Goal: Check status: Check status

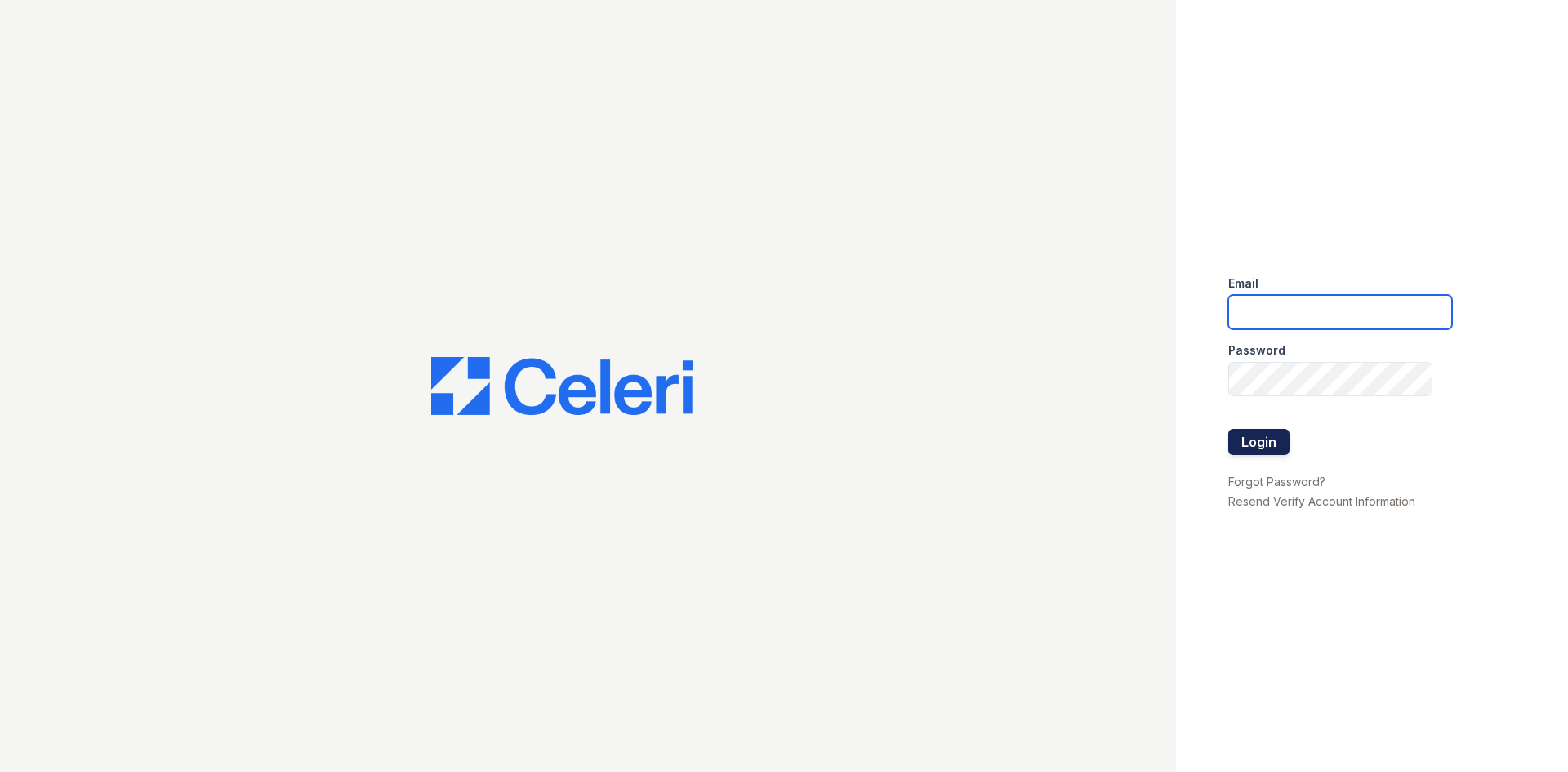
type input "spoole@trinity-pm.com"
click at [1261, 435] on button "Login" at bounding box center [1258, 442] width 61 height 26
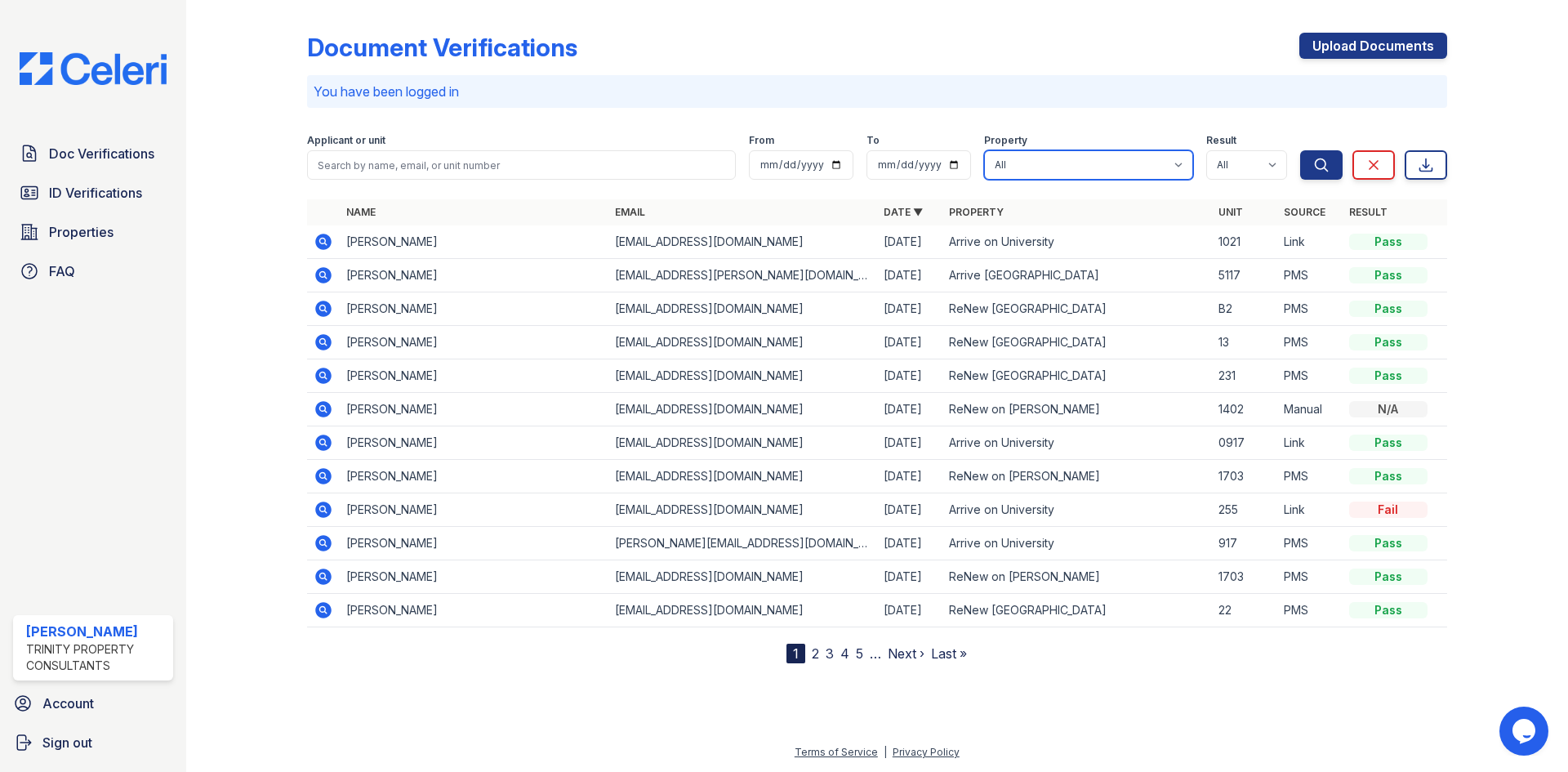
click at [1032, 158] on select "All Arrive on University Arrive West End ReNew Bartlett Village ReNew Bartlett …" at bounding box center [1088, 165] width 209 height 29
select select "46"
click at [984, 151] on select "All Arrive on University Arrive West End ReNew Bartlett Village ReNew Bartlett …" at bounding box center [1088, 165] width 209 height 29
click at [1309, 163] on button "Search" at bounding box center [1321, 165] width 42 height 29
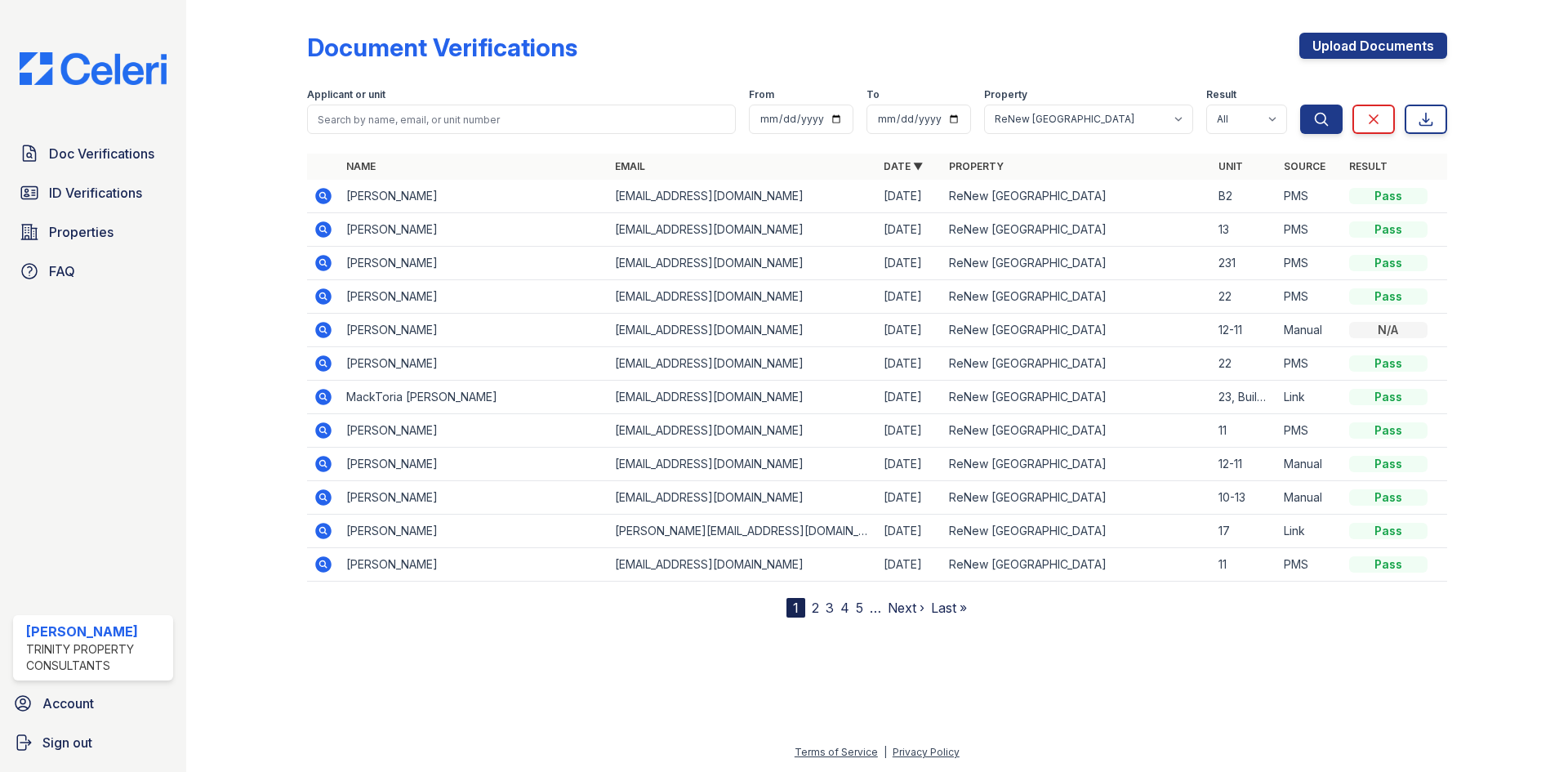
click at [324, 192] on icon at bounding box center [323, 195] width 20 height 20
click at [323, 191] on icon at bounding box center [323, 195] width 16 height 16
click at [366, 198] on td "Nekia Lewis" at bounding box center [474, 196] width 269 height 34
click at [318, 198] on icon at bounding box center [323, 195] width 16 height 16
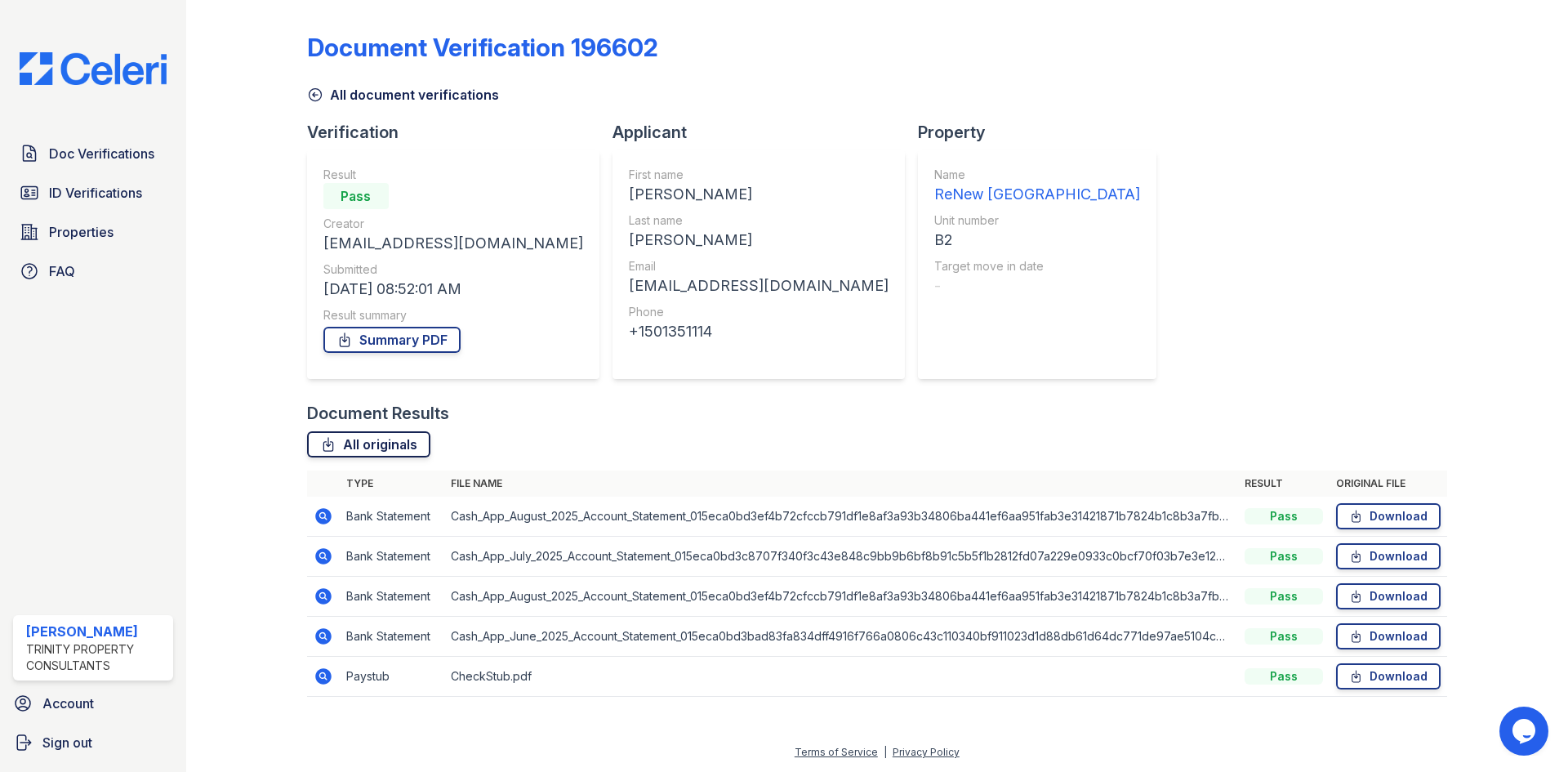
click at [368, 440] on link "All originals" at bounding box center [368, 444] width 123 height 26
click at [325, 448] on icon at bounding box center [328, 444] width 16 height 16
click at [325, 673] on icon at bounding box center [323, 676] width 16 height 16
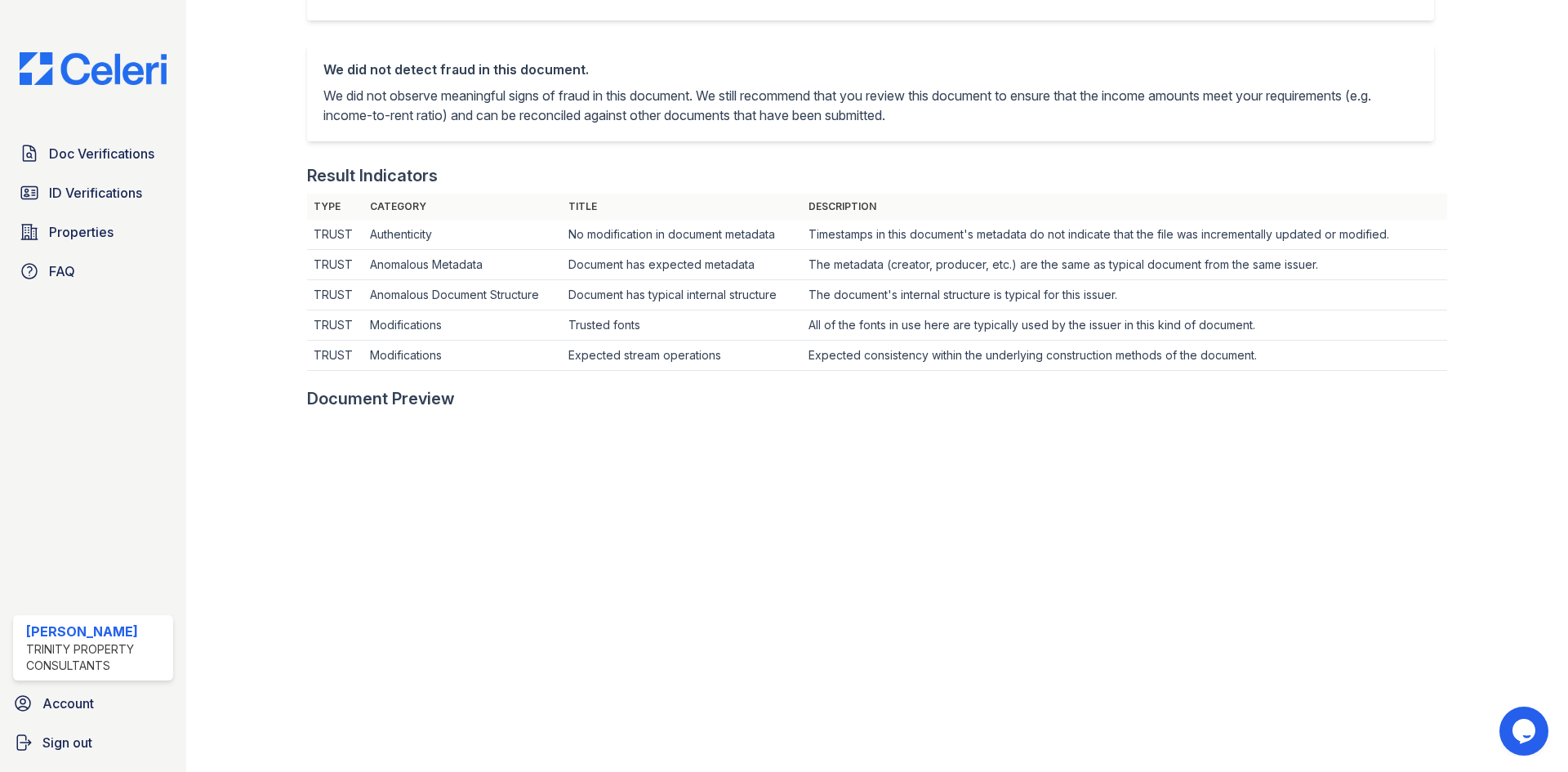
scroll to position [408, 0]
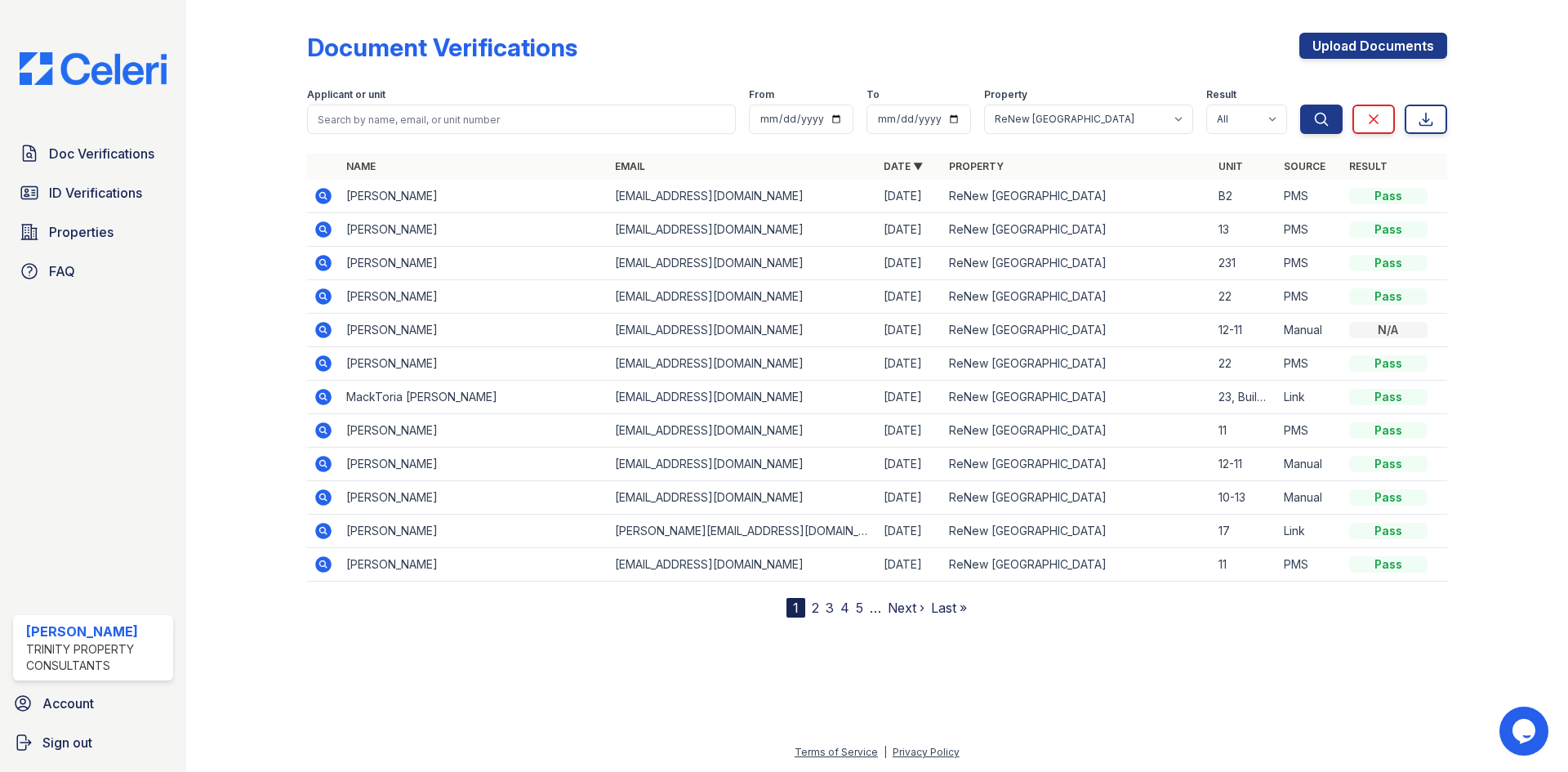
click at [323, 295] on icon at bounding box center [322, 295] width 4 height 4
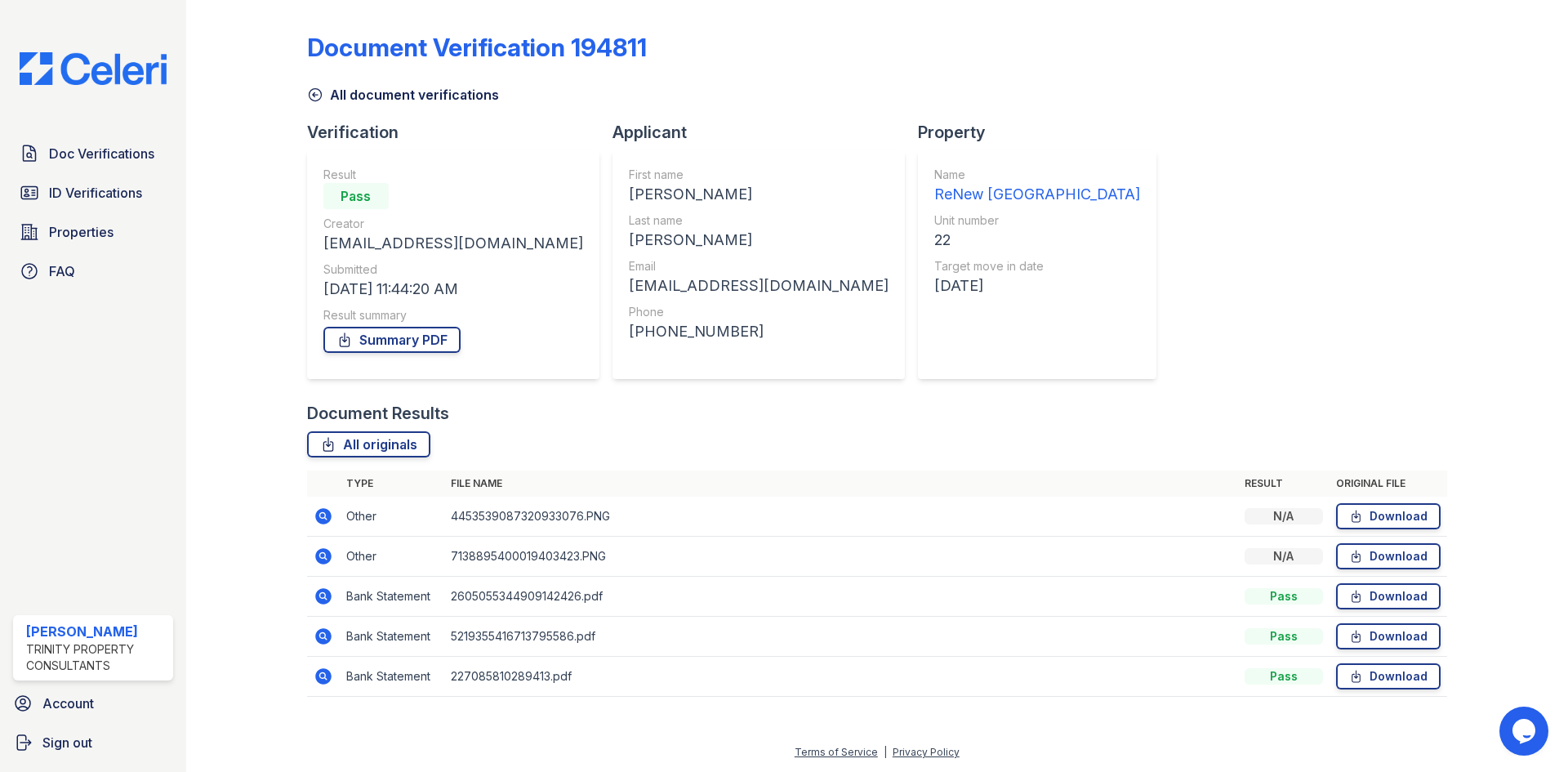
click at [319, 516] on icon at bounding box center [323, 516] width 20 height 20
click at [323, 592] on icon at bounding box center [323, 596] width 20 height 20
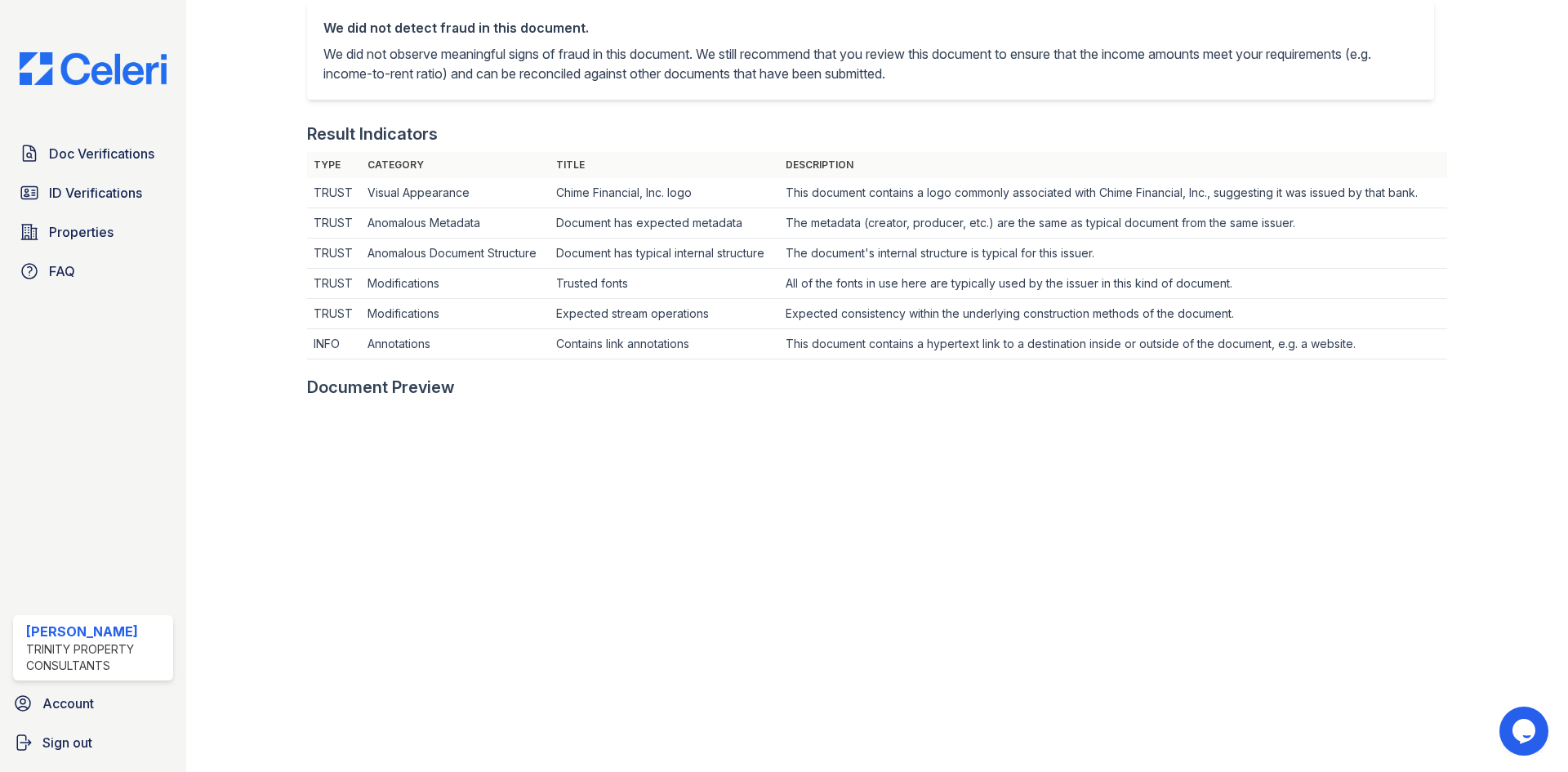
scroll to position [408, 0]
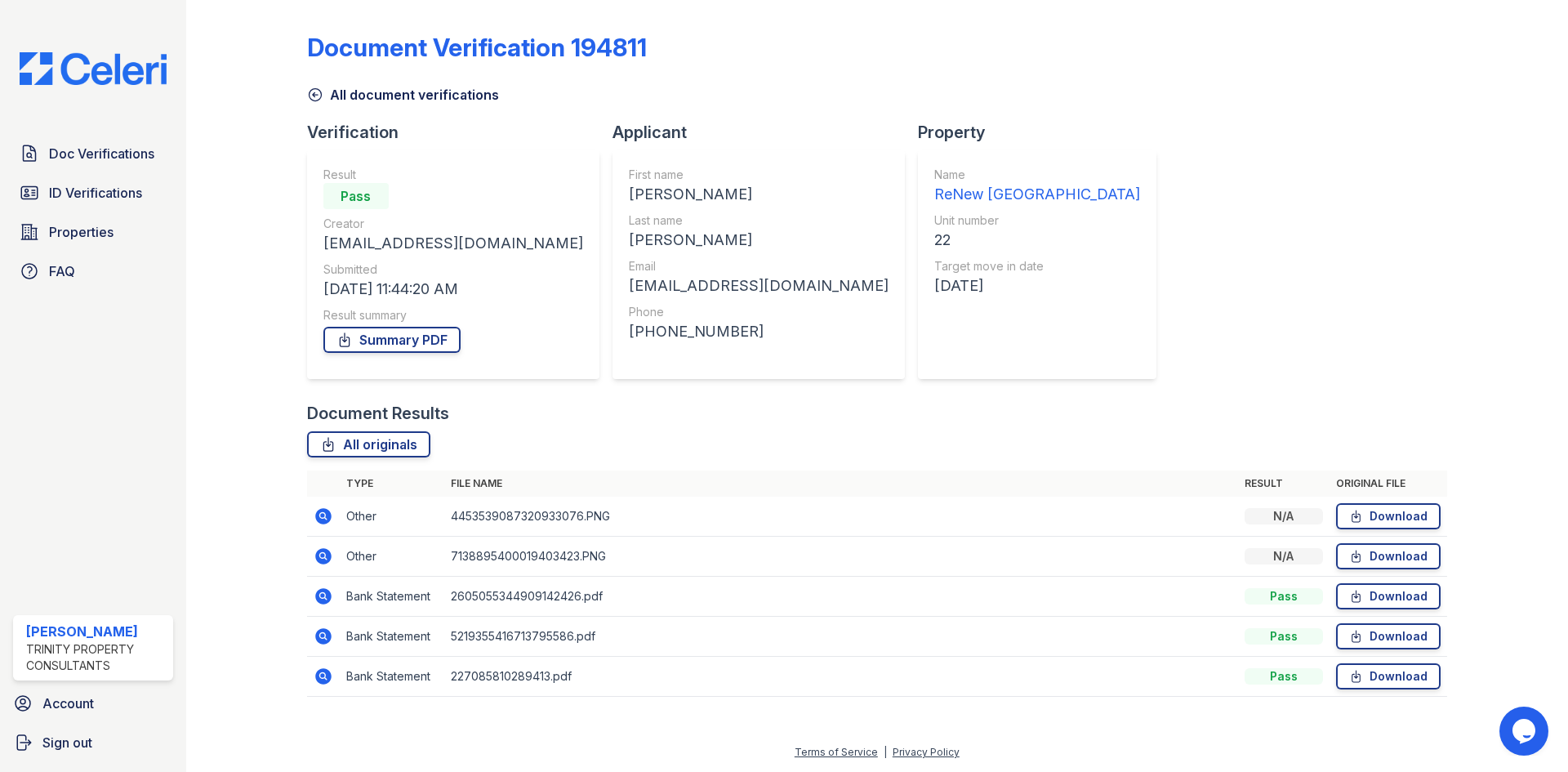
click at [328, 556] on icon at bounding box center [323, 556] width 16 height 16
click at [328, 553] on icon at bounding box center [323, 556] width 16 height 16
